Goal: Information Seeking & Learning: Learn about a topic

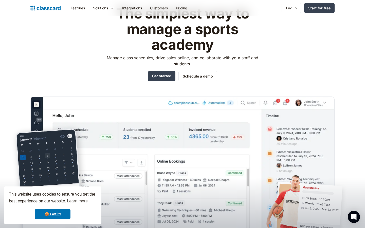
scroll to position [36, 0]
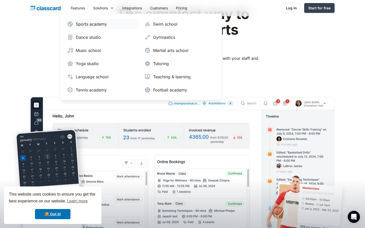
click at [96, 23] on div "Sports academy" at bounding box center [91, 24] width 31 height 6
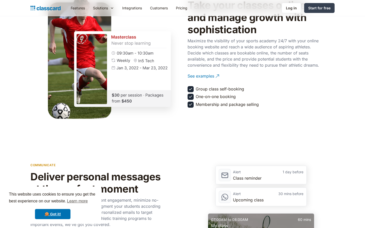
scroll to position [584, 0]
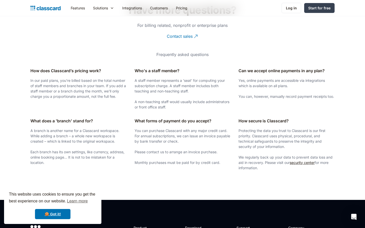
scroll to position [798, 0]
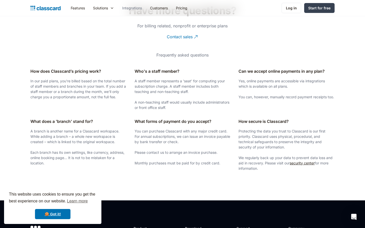
click at [131, 9] on link "Integrations" at bounding box center [132, 7] width 28 height 11
